Goal: Information Seeking & Learning: Compare options

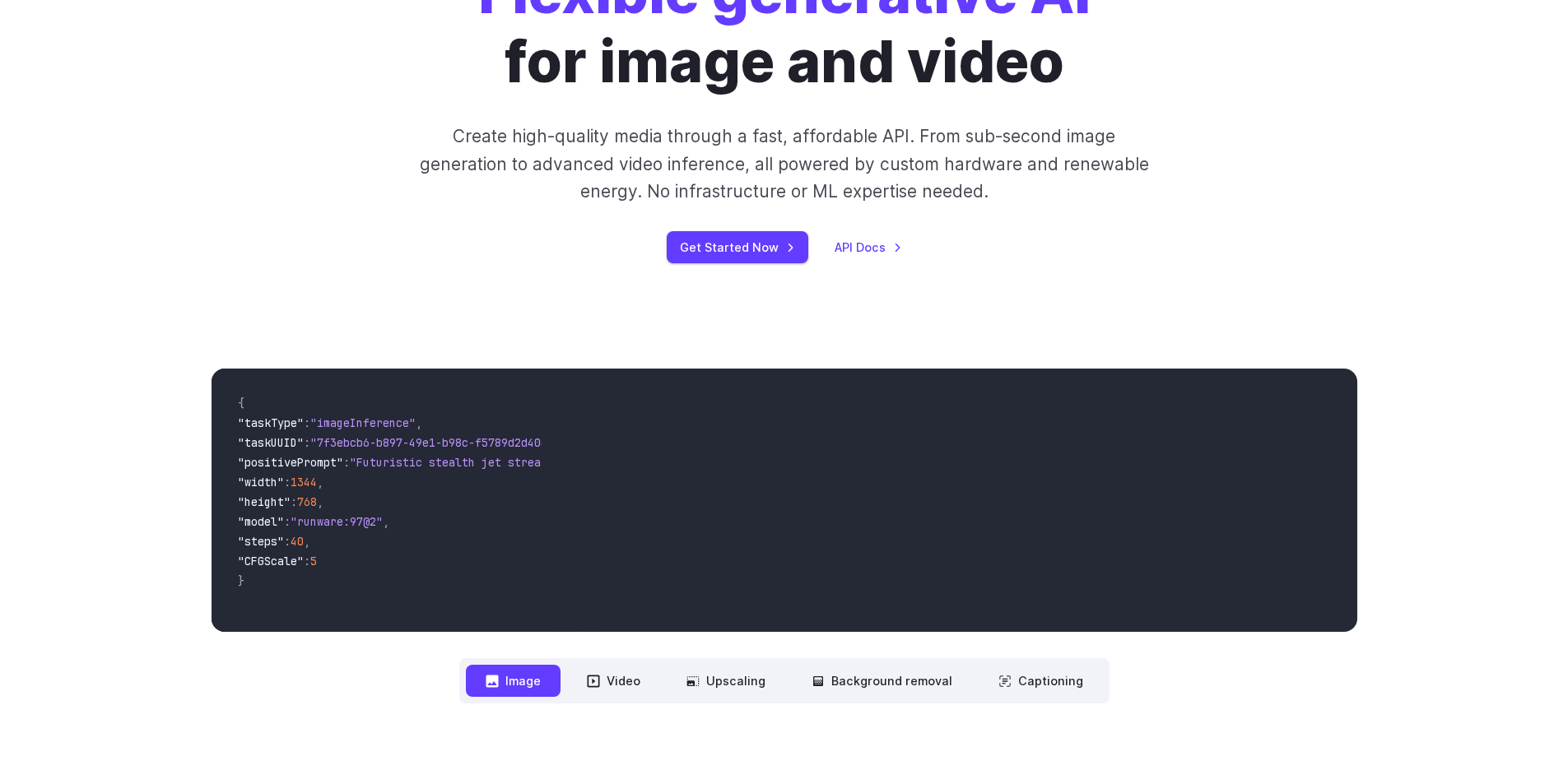
scroll to position [247, 0]
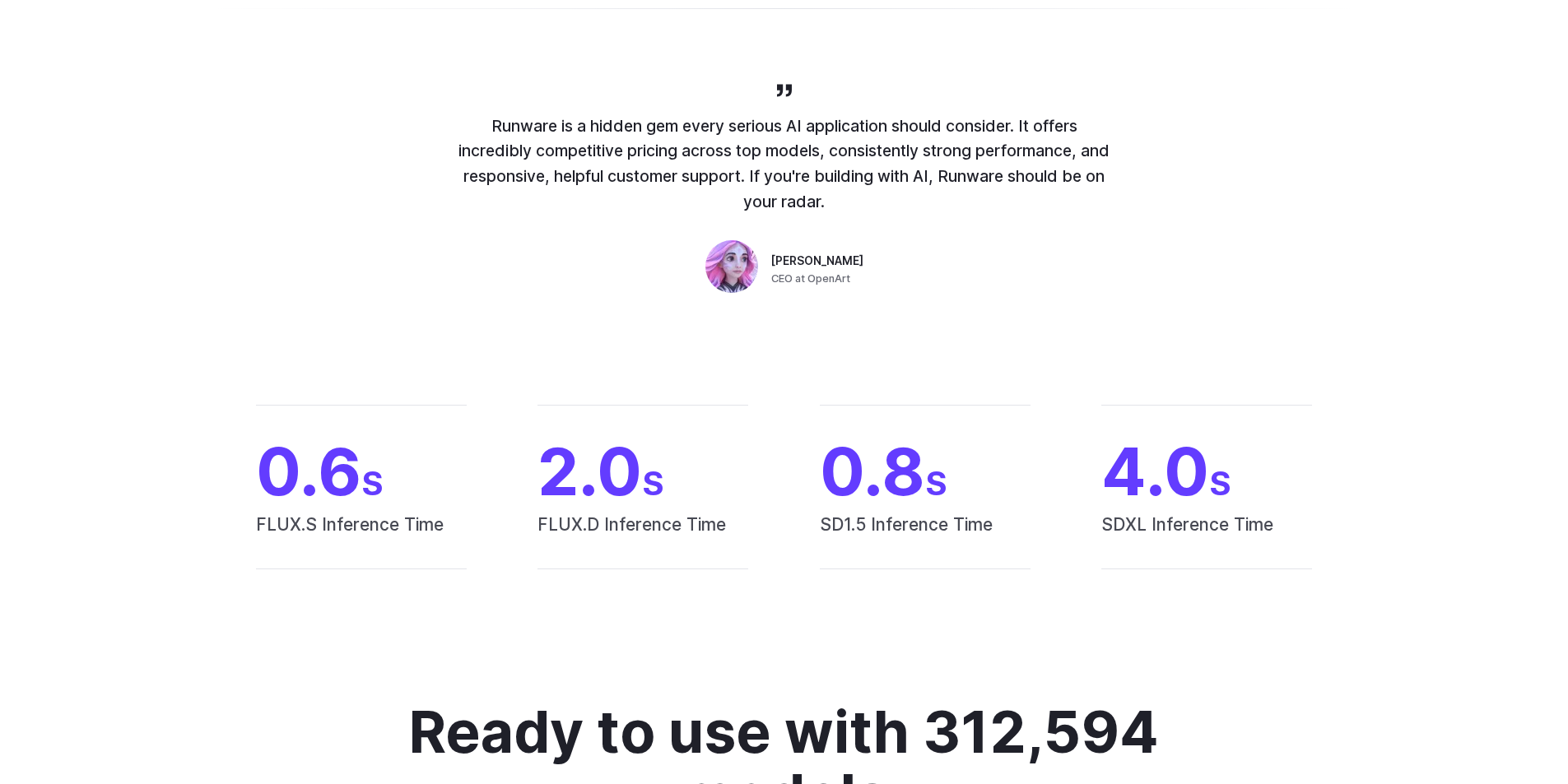
drag, startPoint x: 866, startPoint y: 391, endPoint x: 911, endPoint y: 557, distance: 172.0
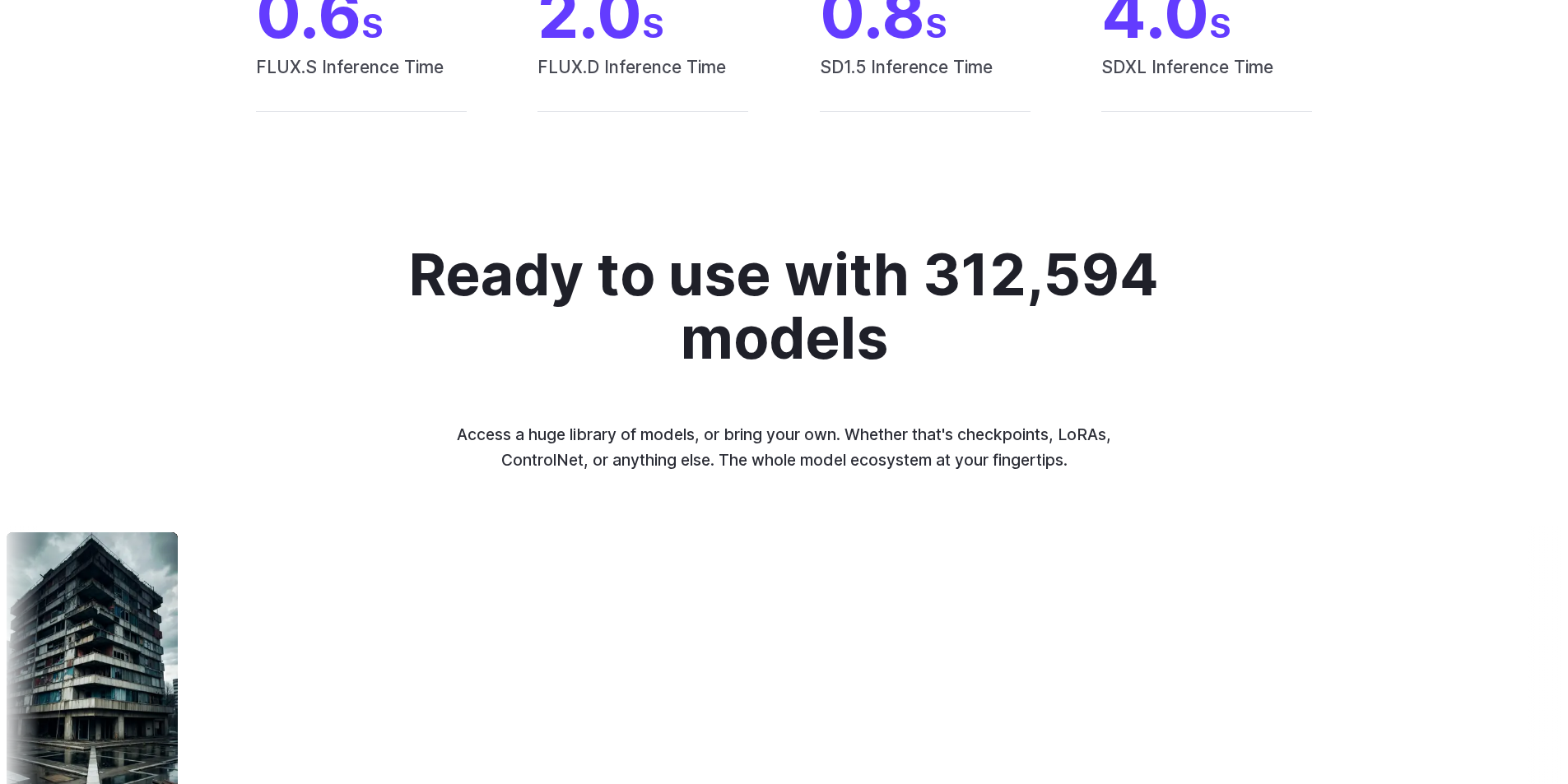
scroll to position [0, 0]
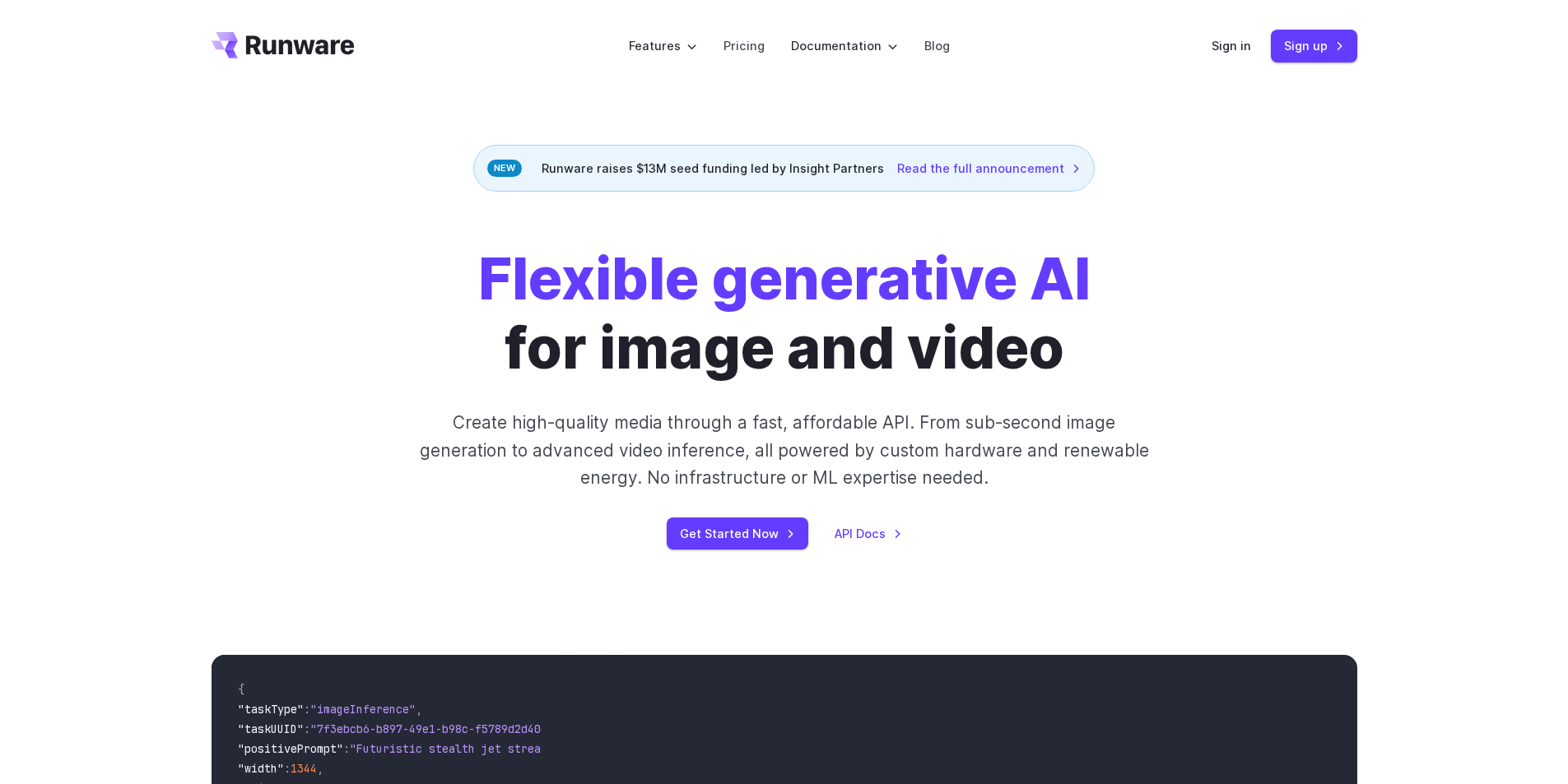
drag, startPoint x: 611, startPoint y: 648, endPoint x: 478, endPoint y: 224, distance: 444.4
click at [748, 46] on link "Pricing" at bounding box center [744, 46] width 41 height 19
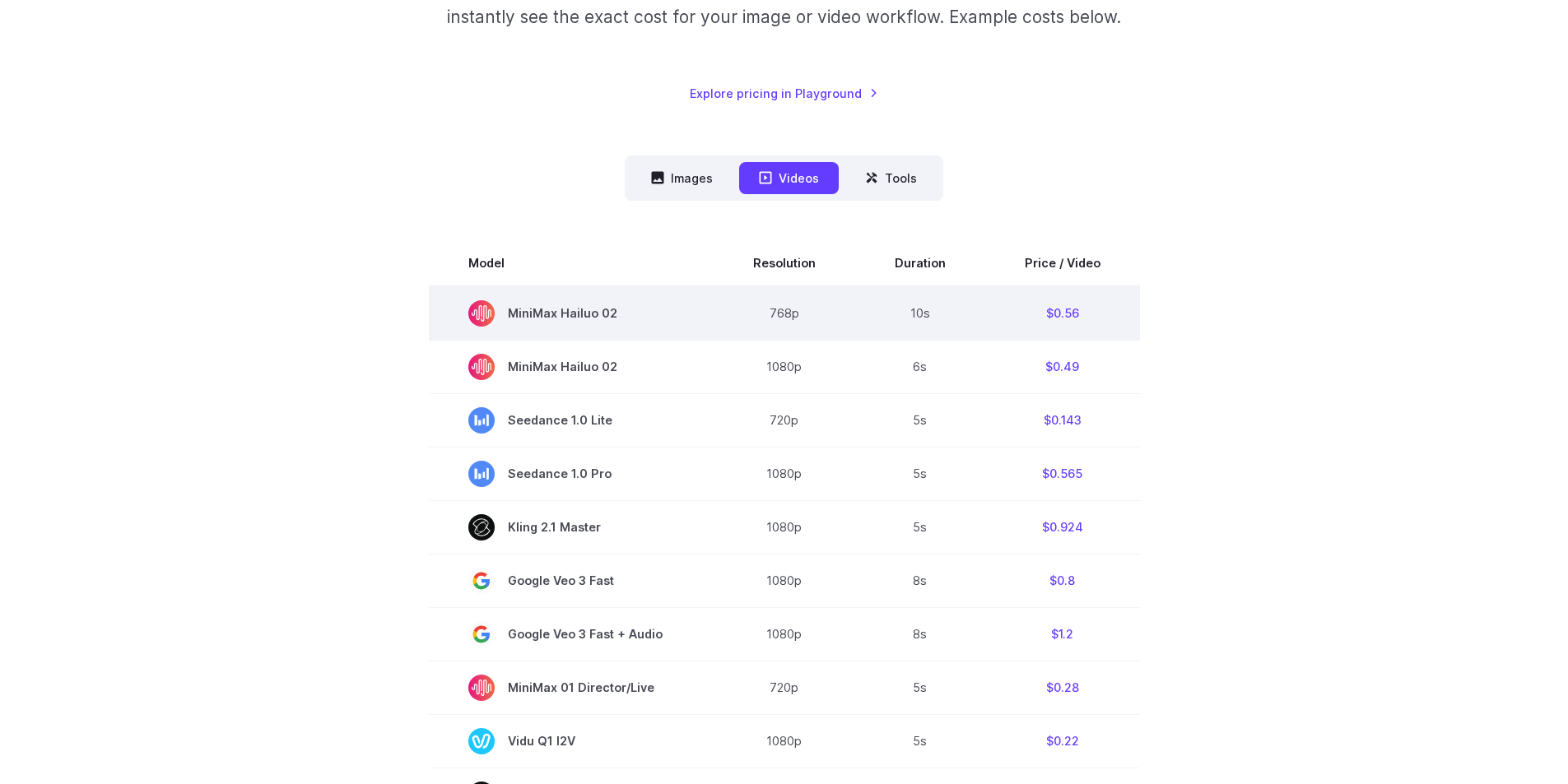
scroll to position [329, 0]
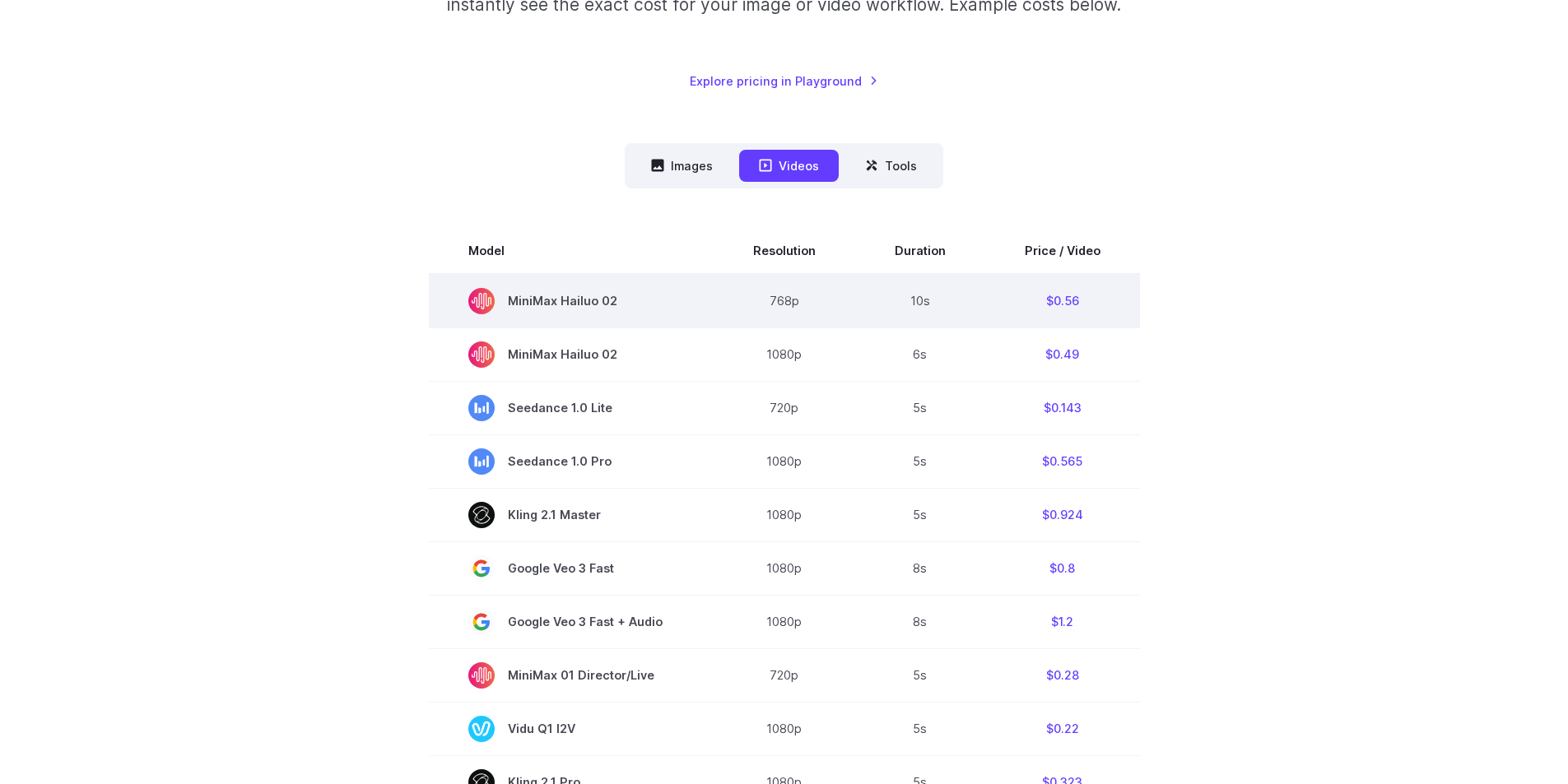
click at [594, 306] on span "MiniMax Hailuo 02" at bounding box center [571, 301] width 206 height 26
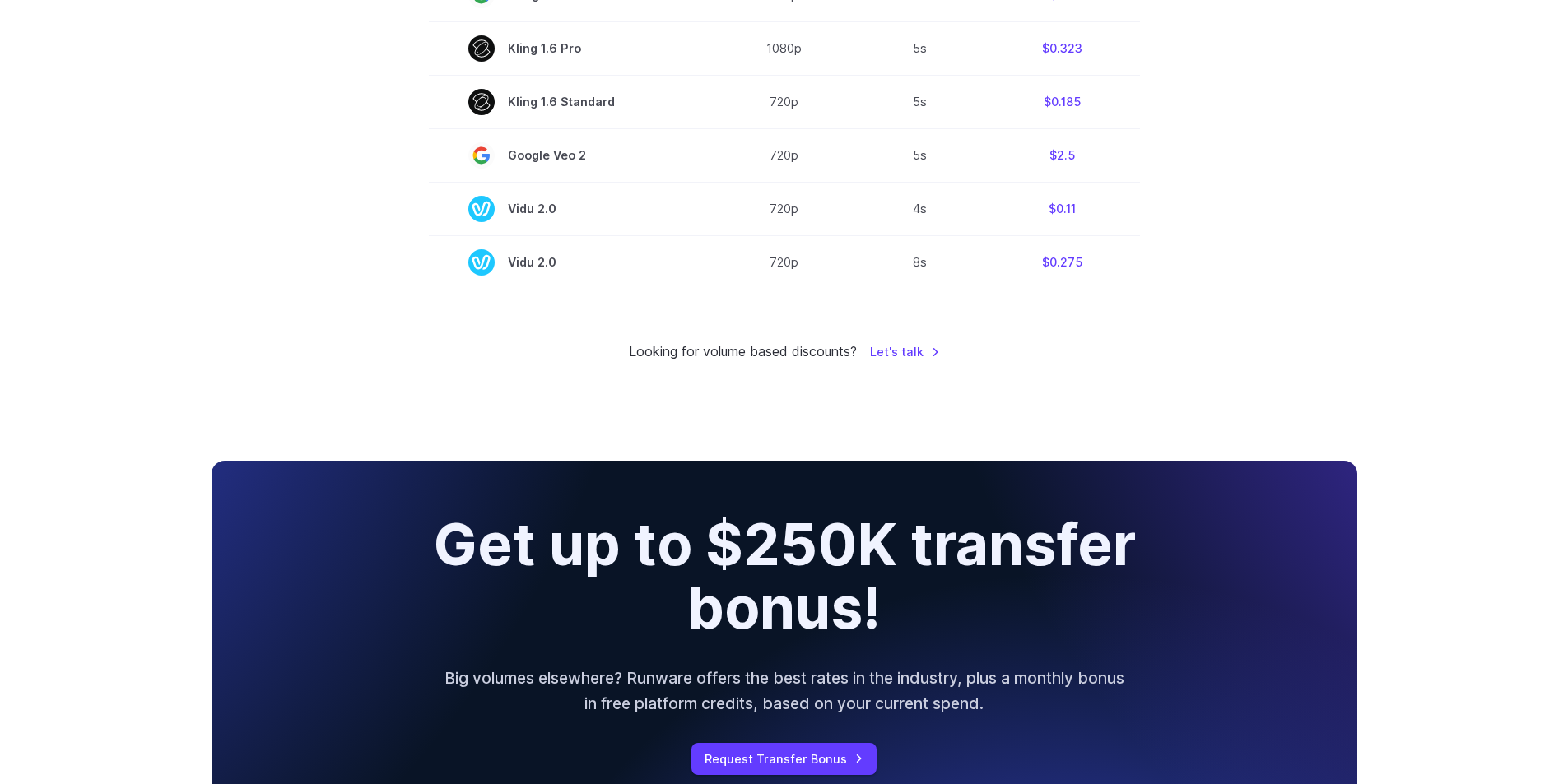
scroll to position [1234, 0]
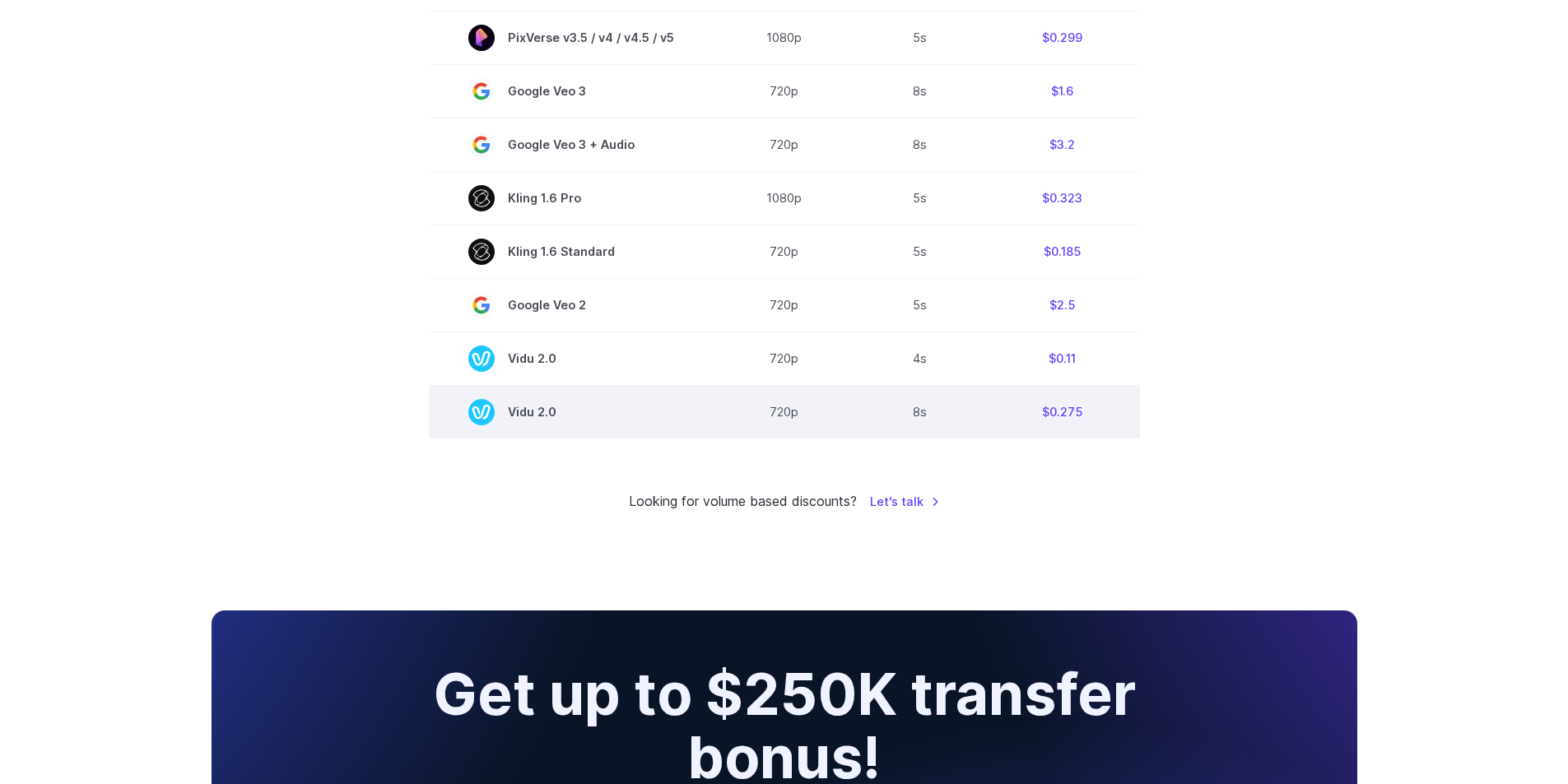
click at [574, 392] on td "Vidu 2.0" at bounding box center [571, 412] width 285 height 54
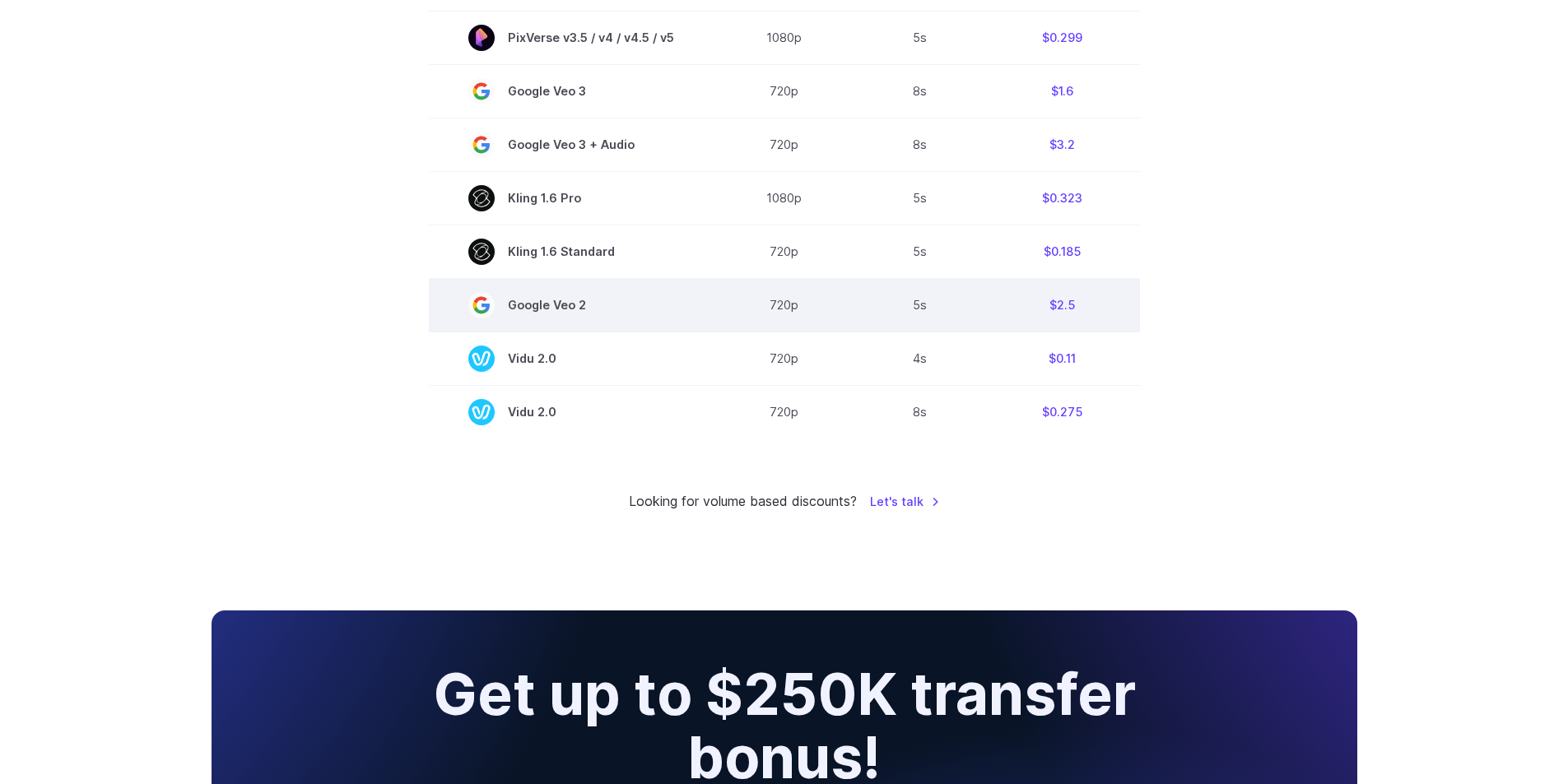
click at [591, 291] on td "Google Veo 2" at bounding box center [571, 305] width 285 height 54
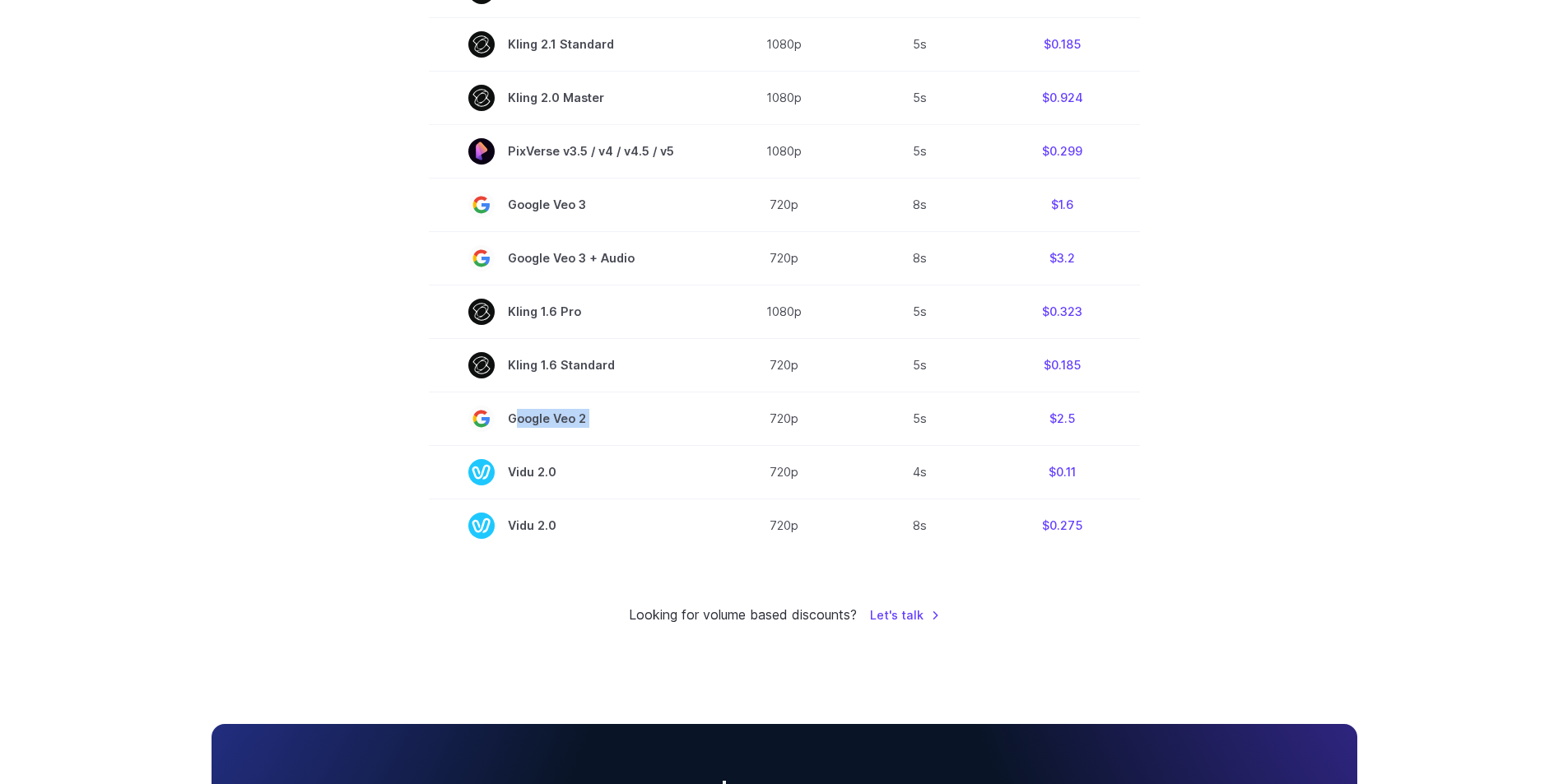
scroll to position [1070, 0]
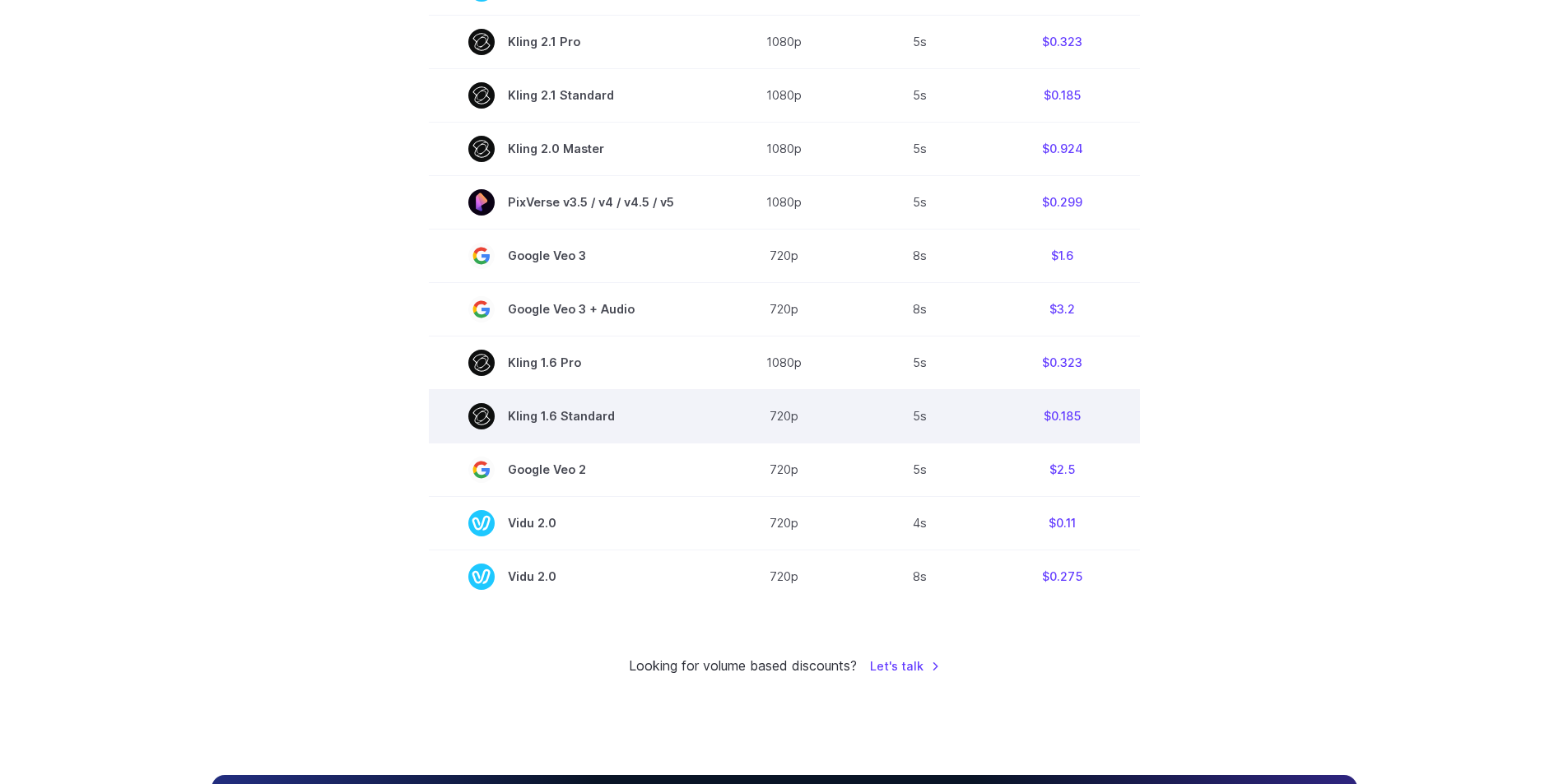
click at [603, 418] on span "Kling 1.6 Standard" at bounding box center [571, 416] width 206 height 26
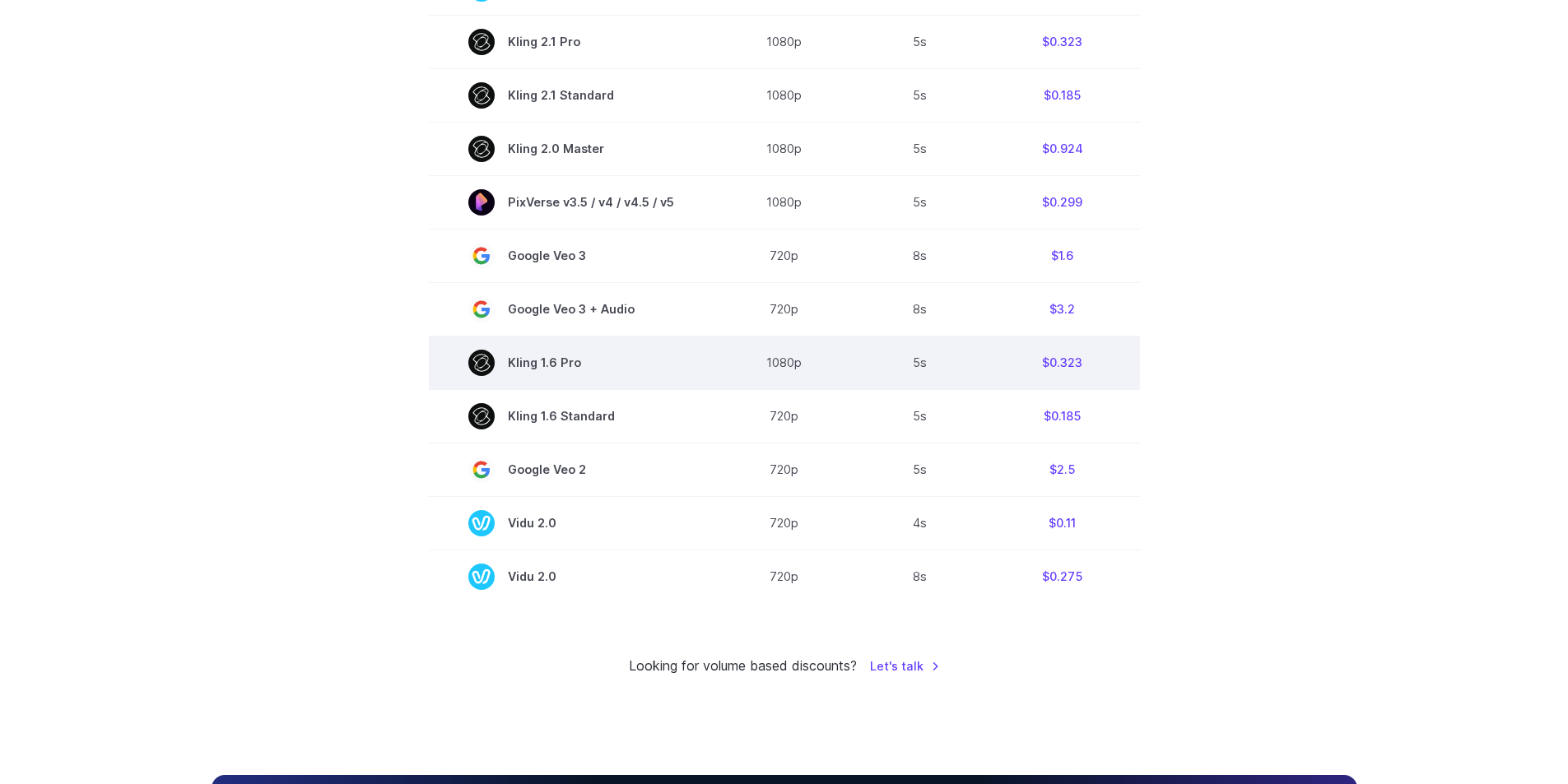
click at [601, 388] on td "Kling 1.6 Pro" at bounding box center [571, 362] width 285 height 54
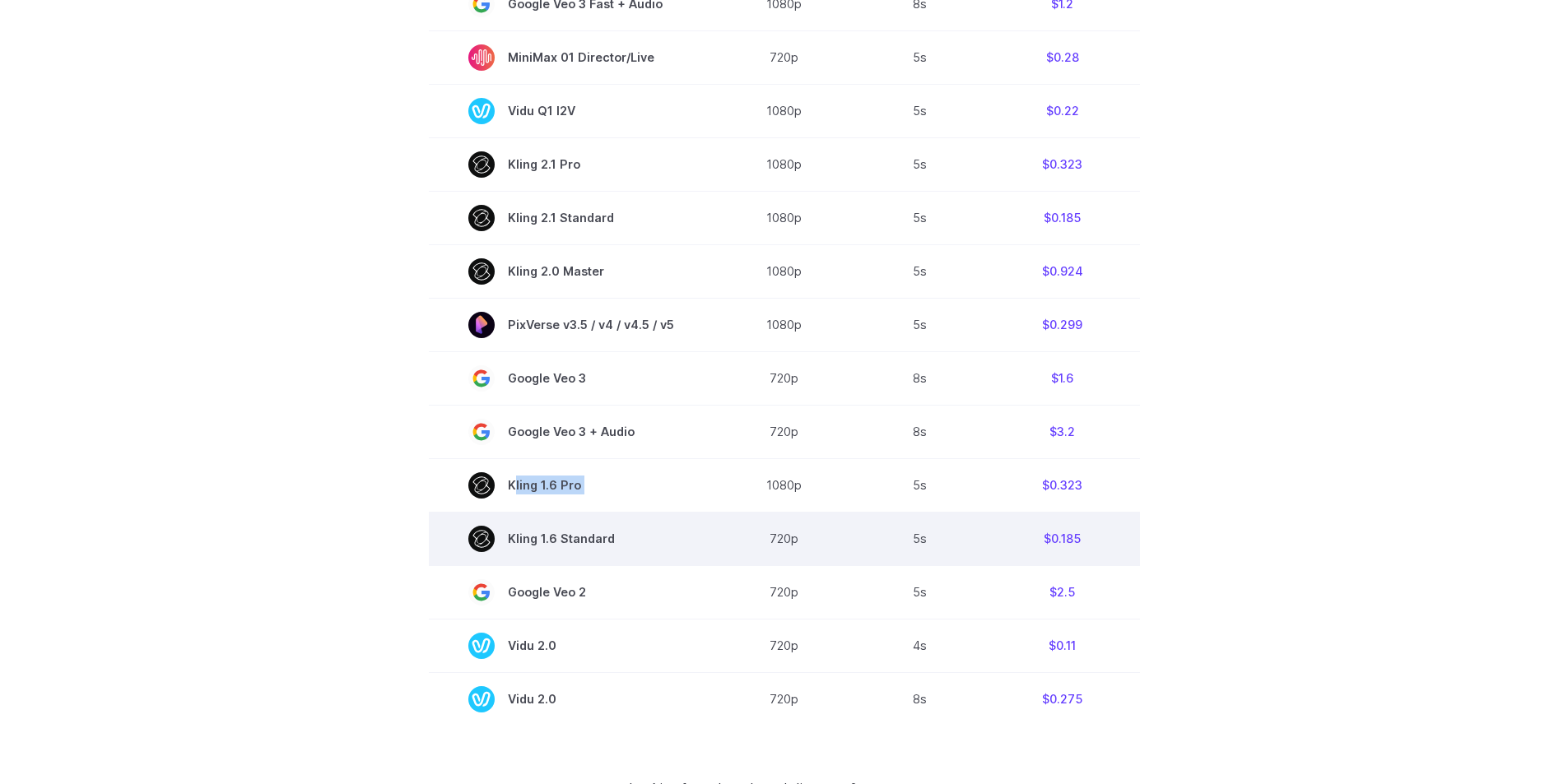
scroll to position [905, 0]
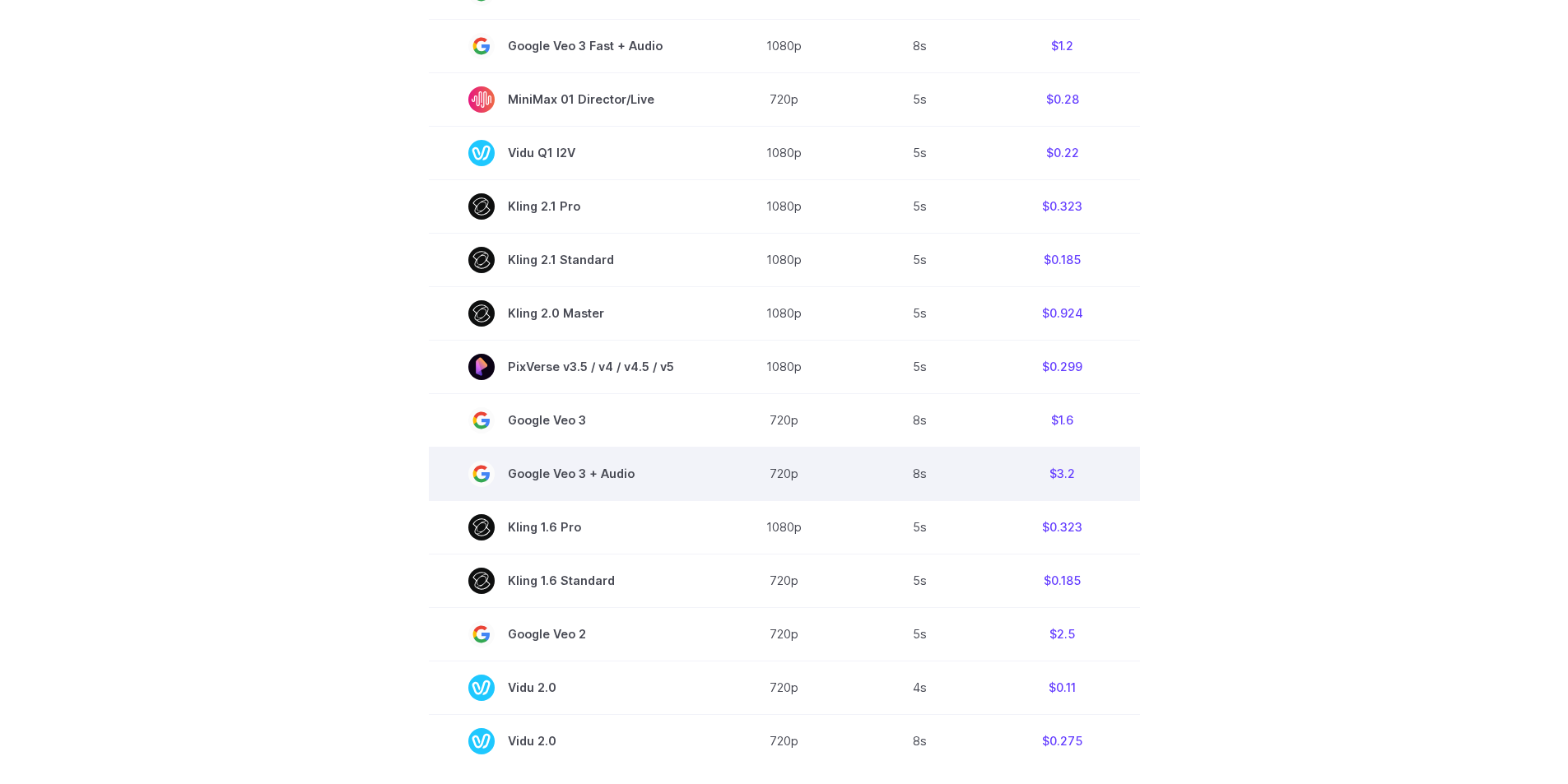
click at [679, 483] on td "Google Veo 3 + Audio" at bounding box center [571, 473] width 285 height 54
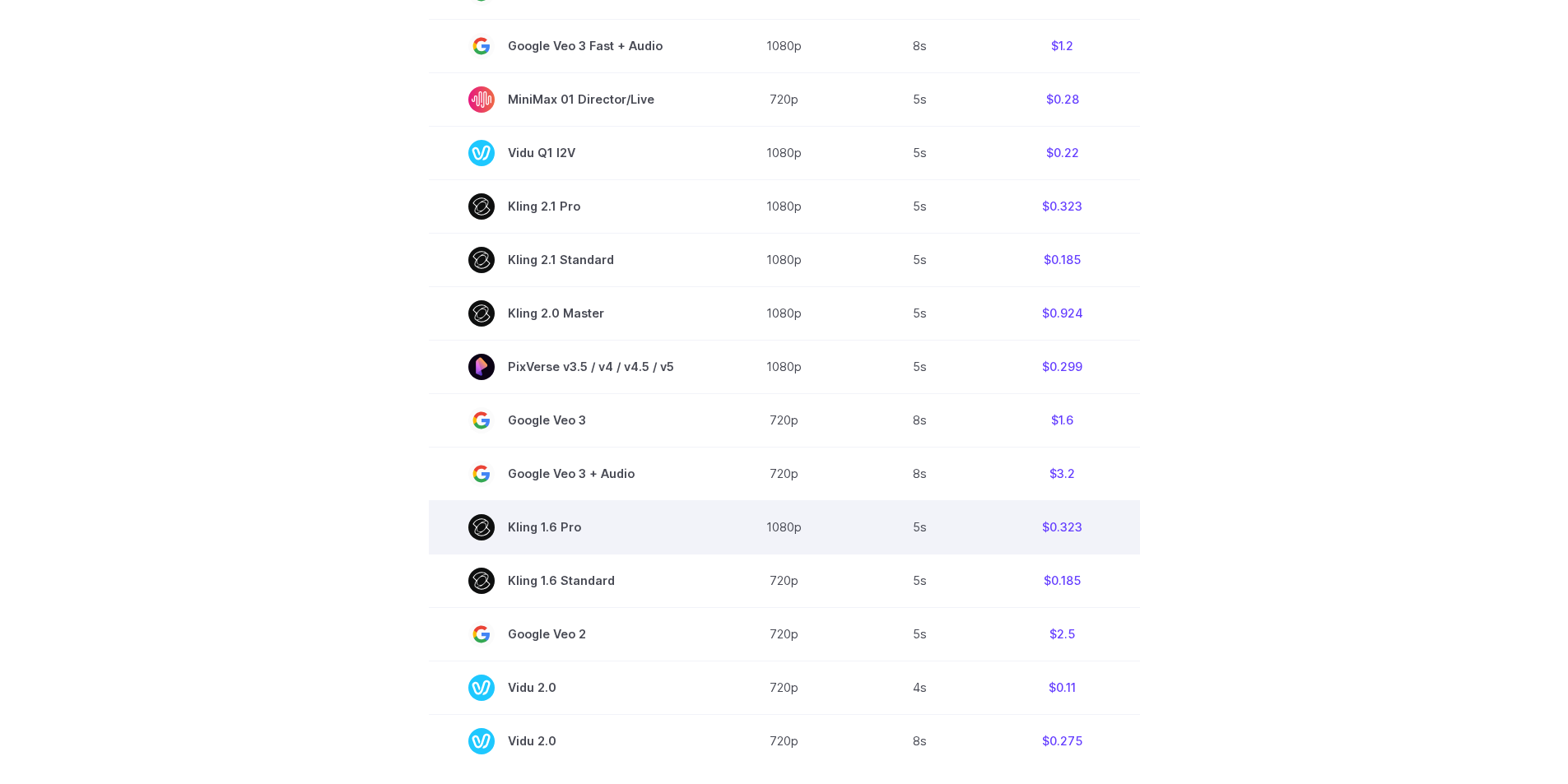
drag, startPoint x: 679, startPoint y: 483, endPoint x: 635, endPoint y: 523, distance: 59.5
click at [635, 523] on span "Kling 1.6 Pro" at bounding box center [571, 527] width 206 height 26
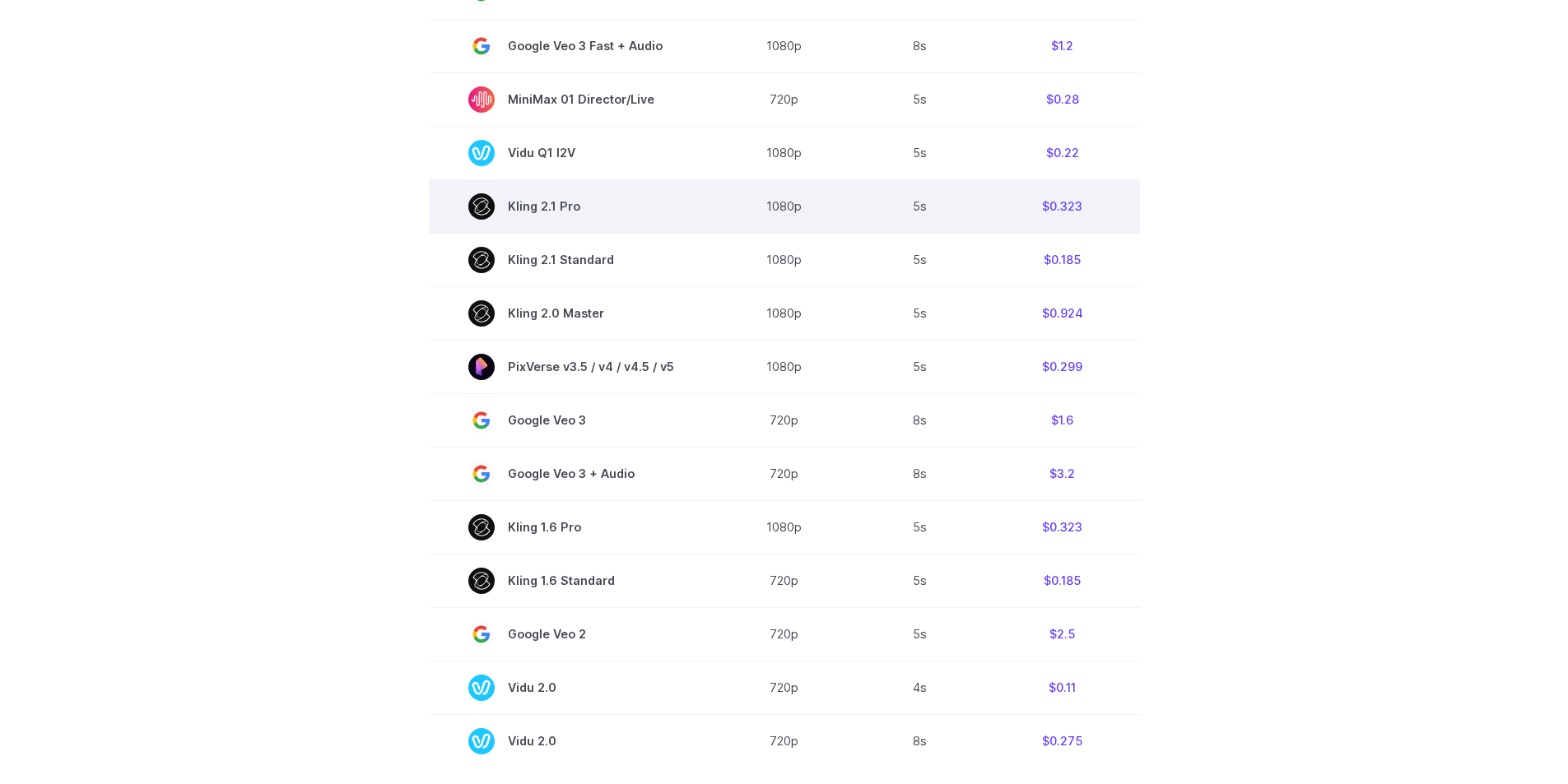
click at [615, 214] on span "Kling 2.1 Pro" at bounding box center [571, 207] width 206 height 26
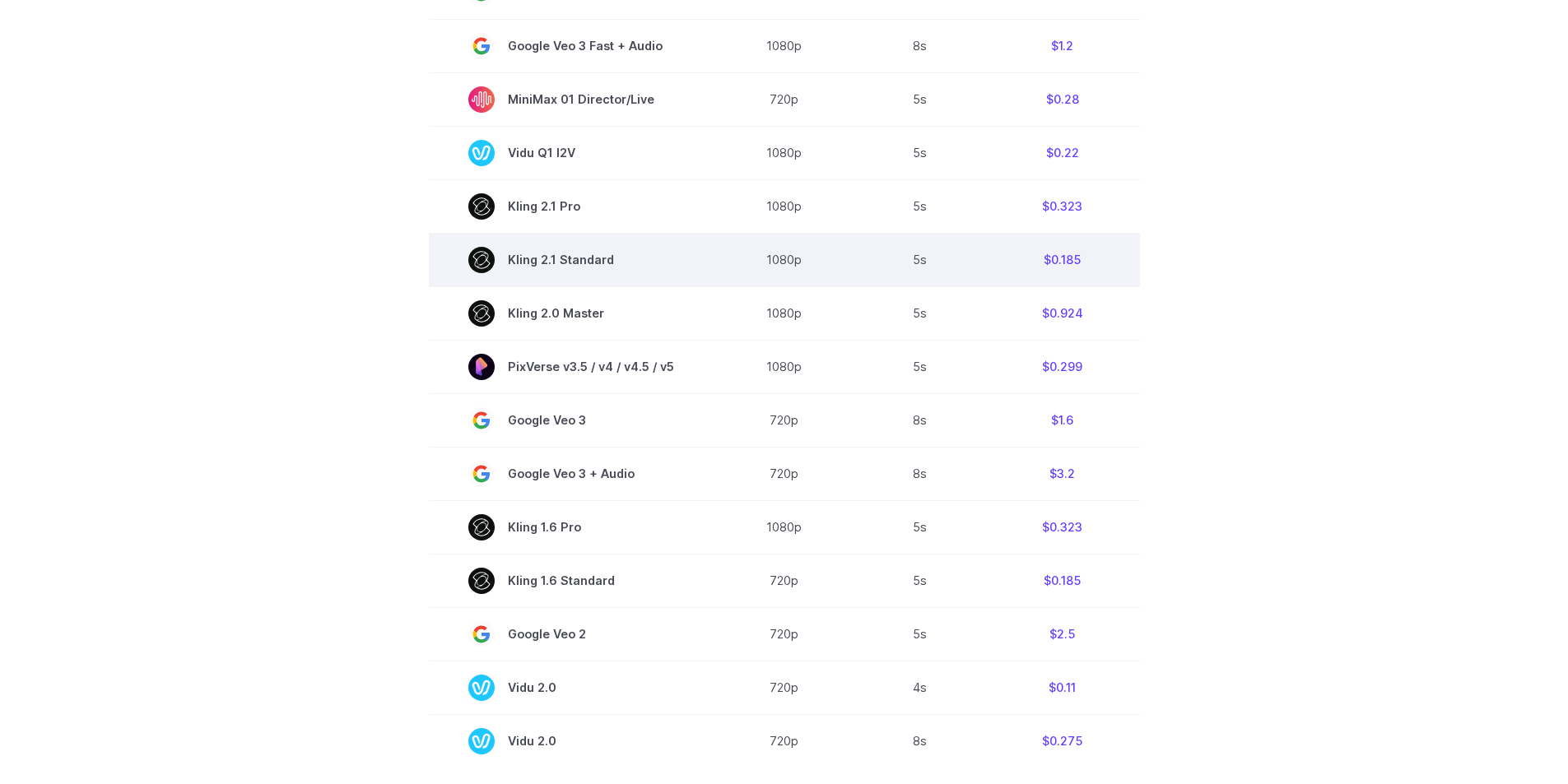
drag, startPoint x: 612, startPoint y: 293, endPoint x: 569, endPoint y: 262, distance: 53.0
click at [569, 262] on span "Kling 2.1 Standard" at bounding box center [571, 260] width 206 height 26
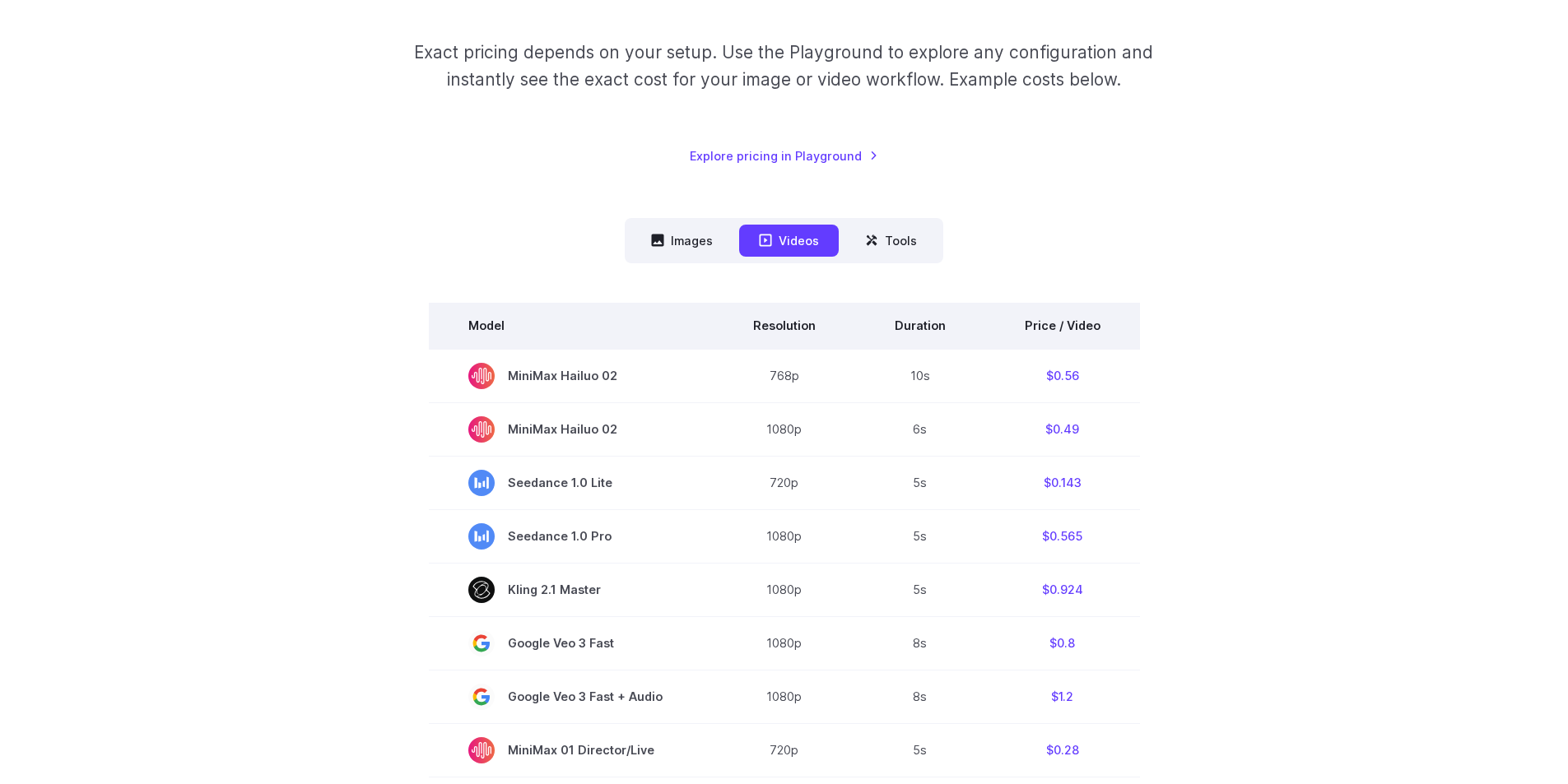
scroll to position [0, 0]
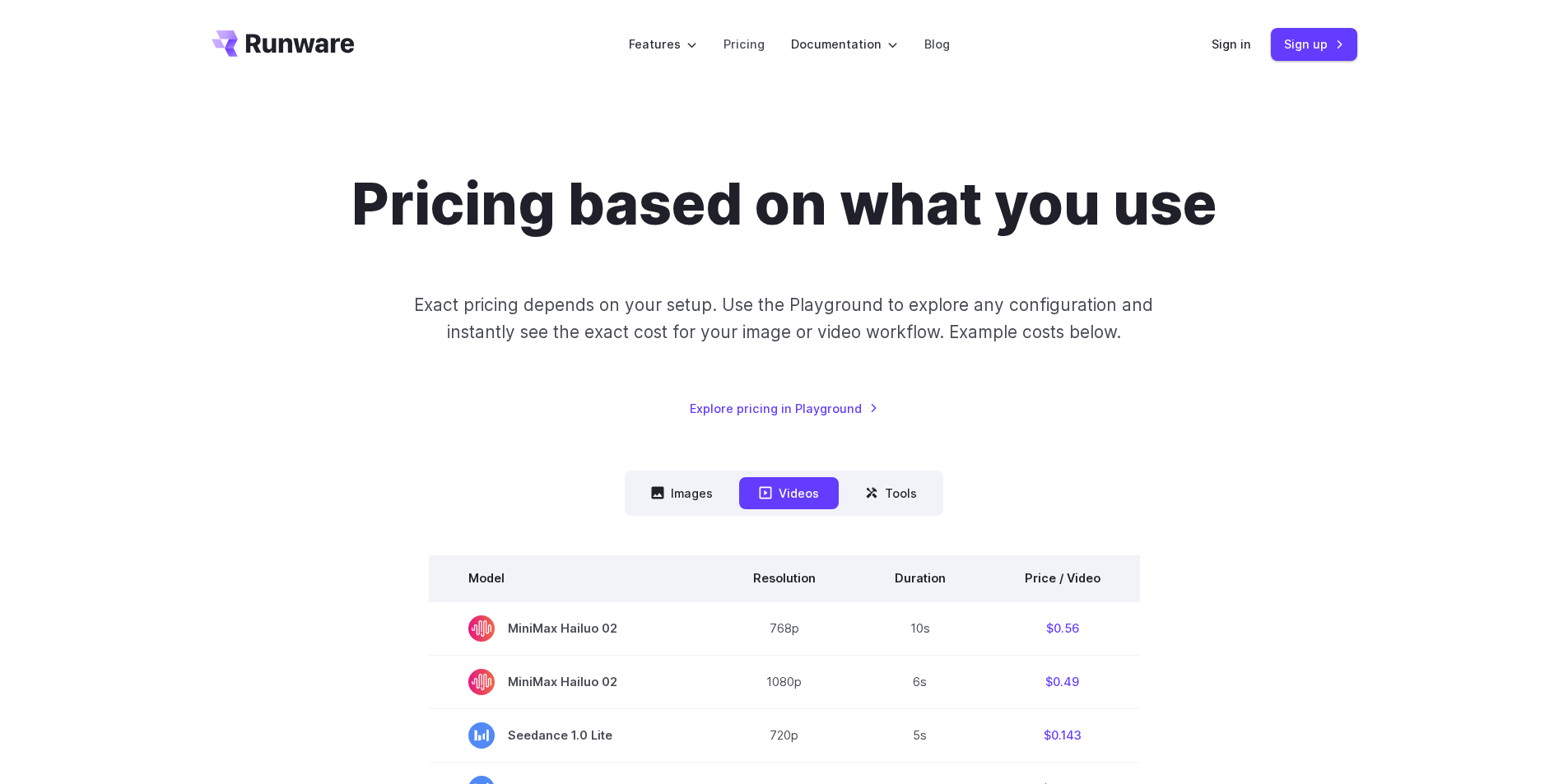
drag, startPoint x: 604, startPoint y: 379, endPoint x: 561, endPoint y: 257, distance: 129.4
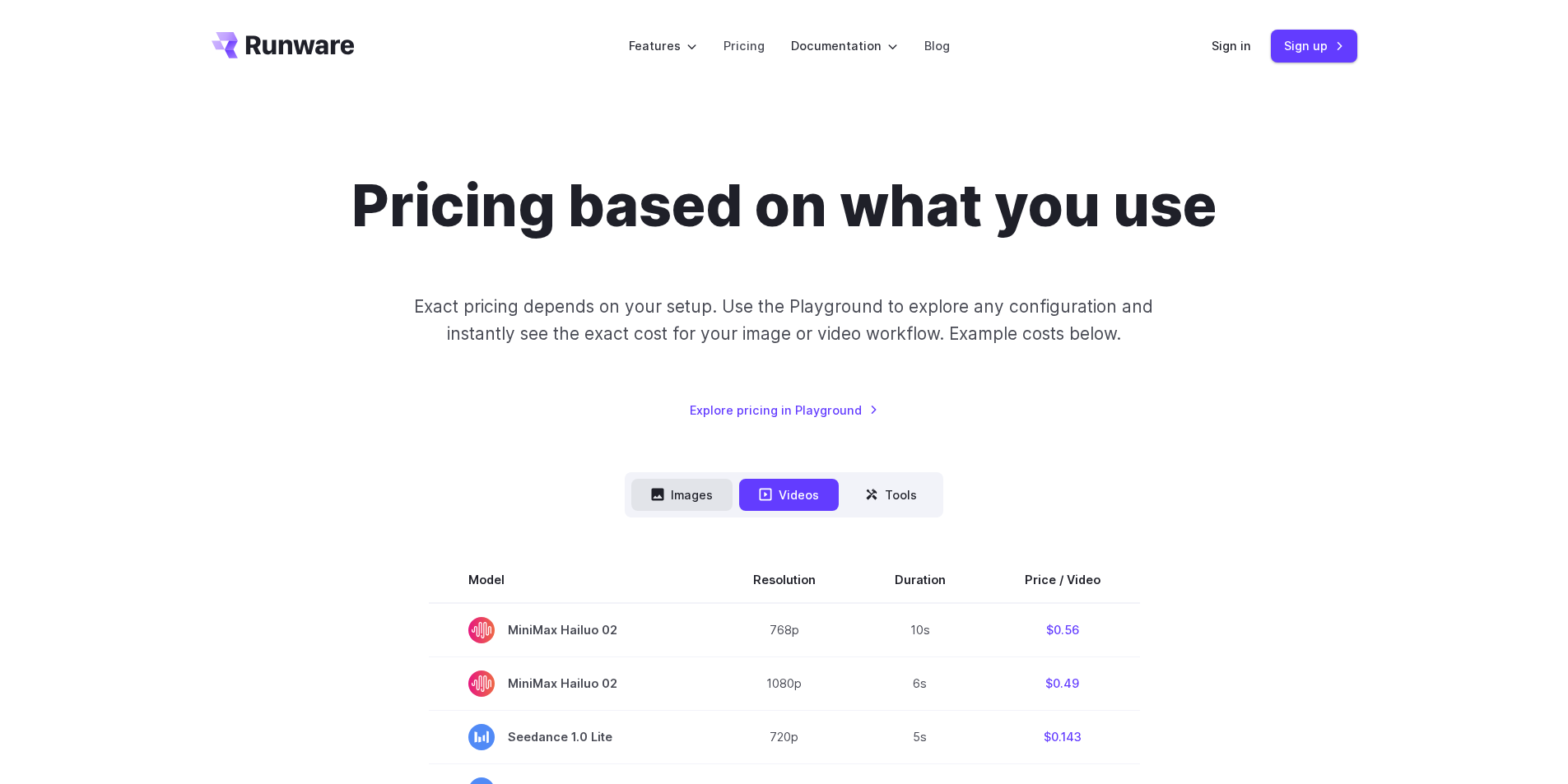
click at [700, 509] on button "Images" at bounding box center [682, 494] width 102 height 32
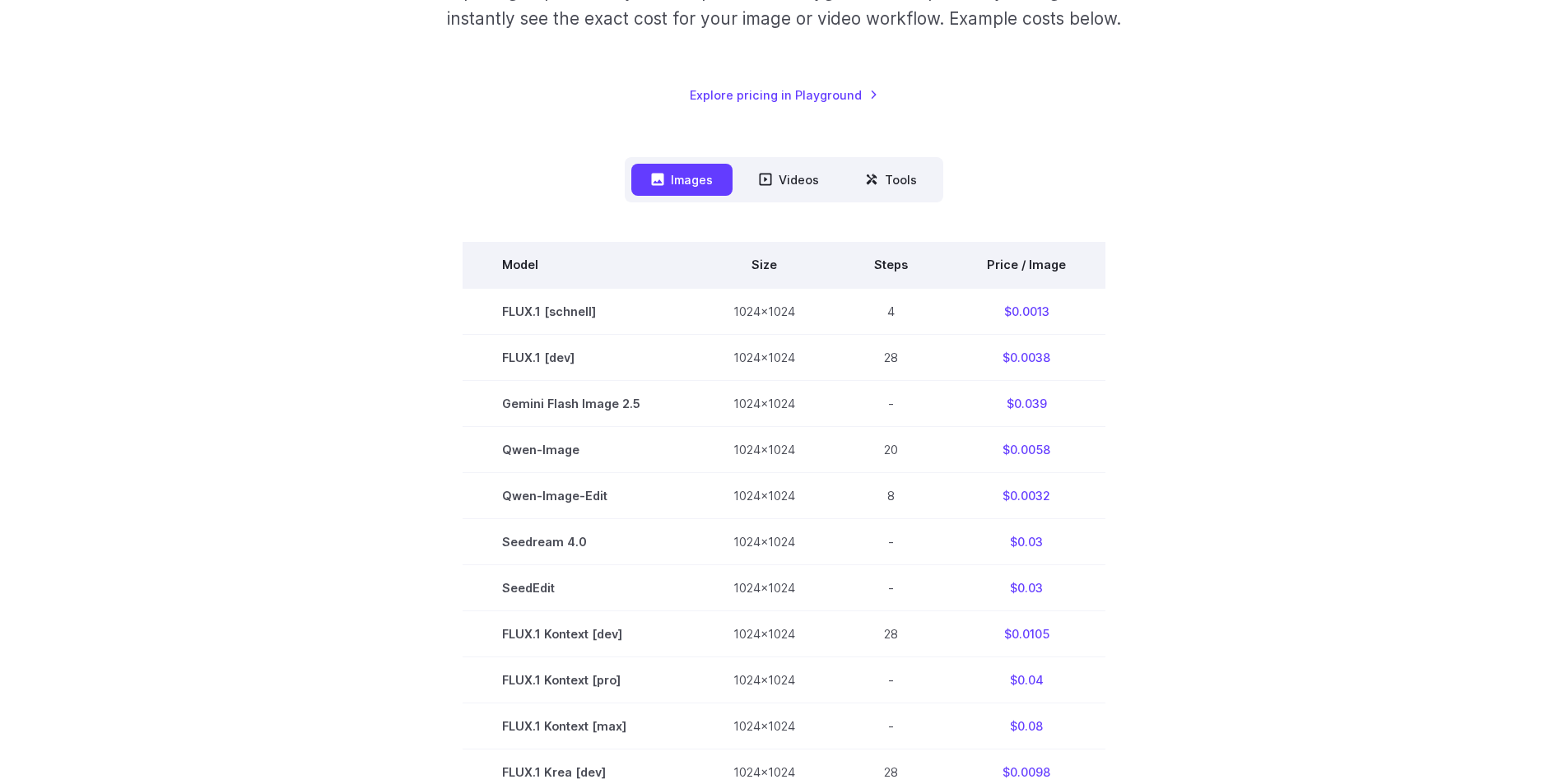
scroll to position [329, 0]
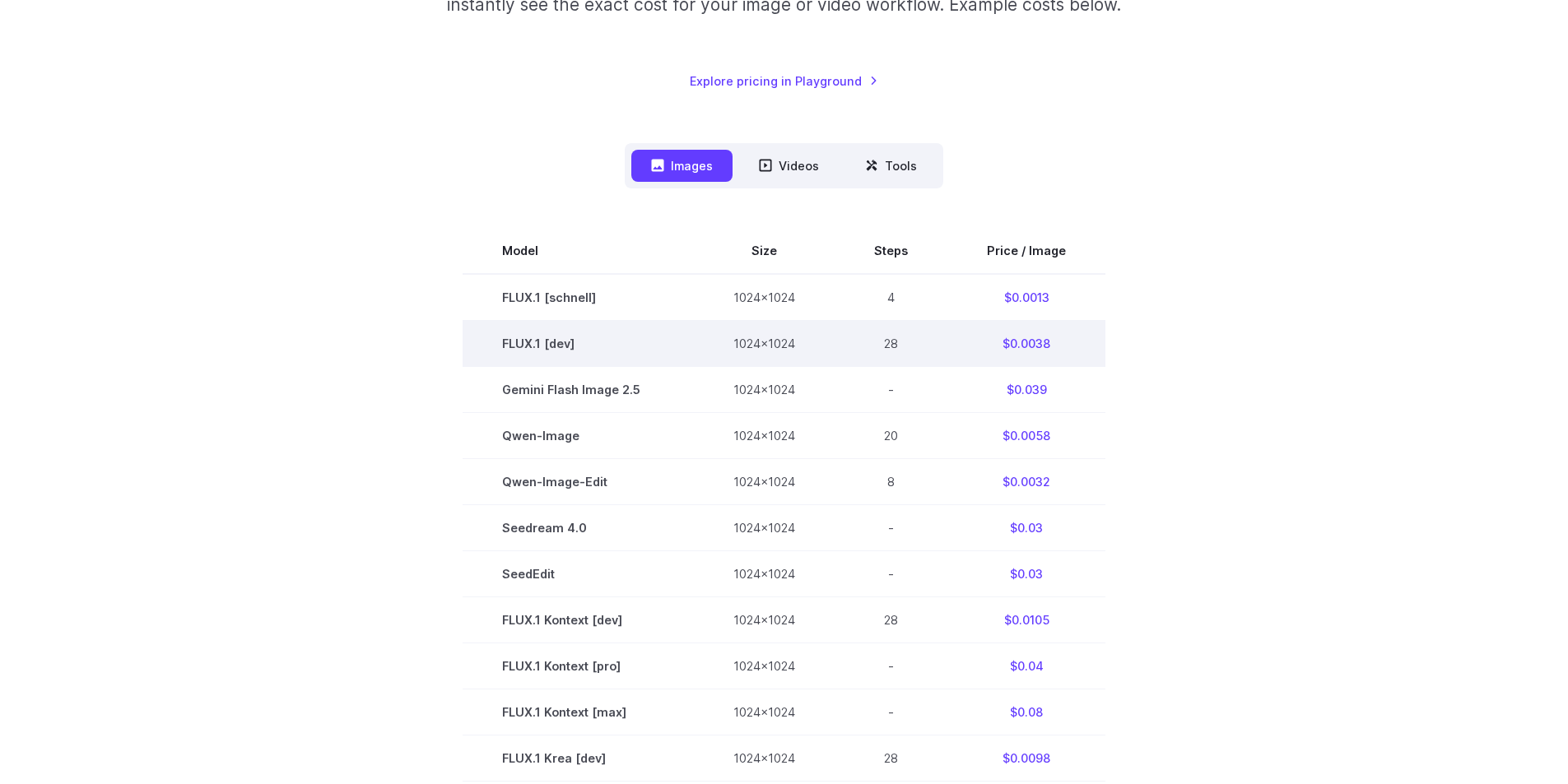
click at [540, 331] on td "FLUX.1 [dev]" at bounding box center [578, 342] width 231 height 46
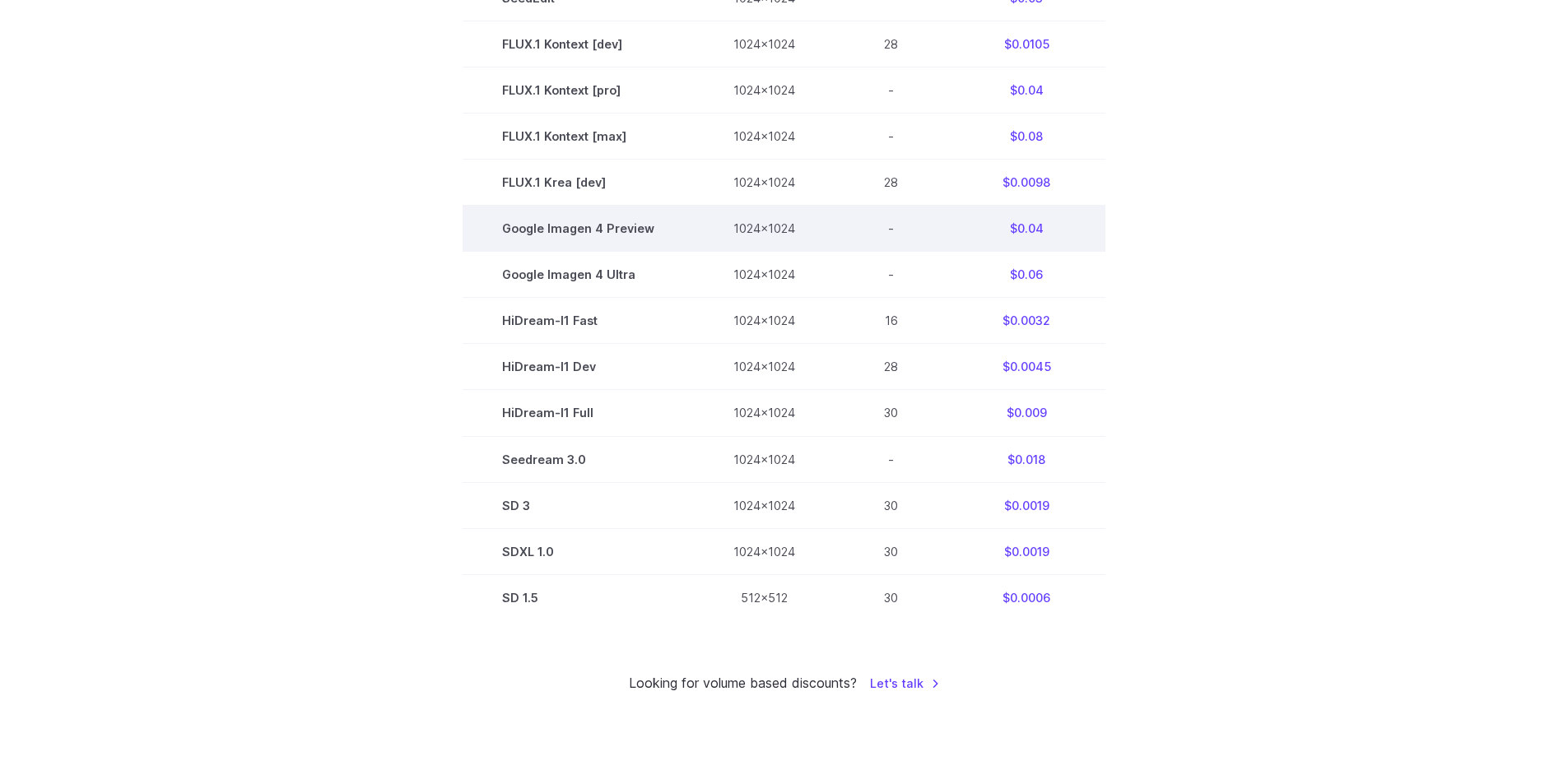
scroll to position [1316, 0]
